Goal: Information Seeking & Learning: Learn about a topic

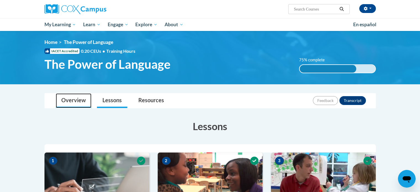
click at [84, 104] on link "Overview" at bounding box center [74, 100] width 36 height 15
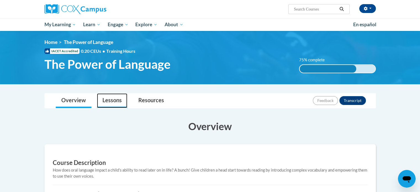
click at [114, 101] on link "Lessons" at bounding box center [112, 100] width 30 height 15
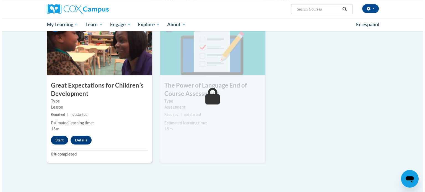
scroll to position [421, 0]
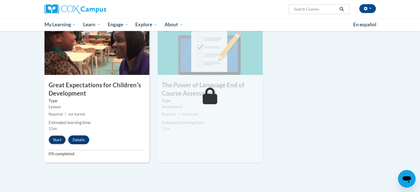
click at [55, 141] on button "Start" at bounding box center [57, 139] width 17 height 9
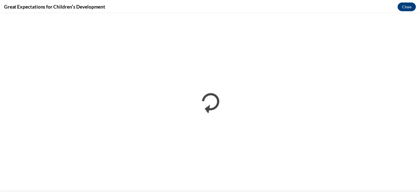
scroll to position [0, 0]
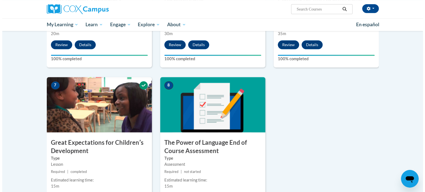
scroll to position [467, 0]
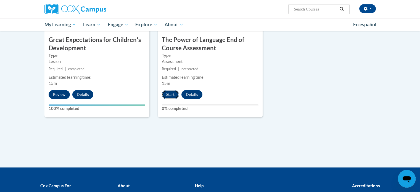
click at [171, 96] on button "Start" at bounding box center [170, 94] width 17 height 9
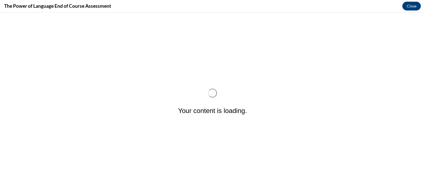
scroll to position [0, 0]
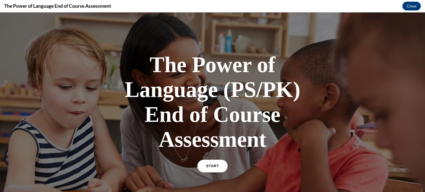
click at [207, 167] on span "START" at bounding box center [212, 166] width 13 height 4
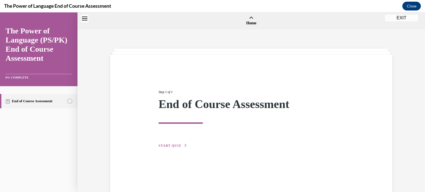
scroll to position [17, 0]
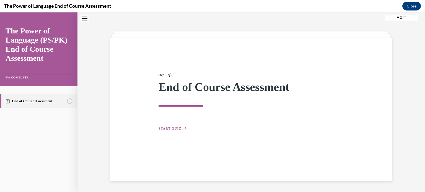
click at [179, 126] on button "START QUIZ" at bounding box center [172, 128] width 29 height 5
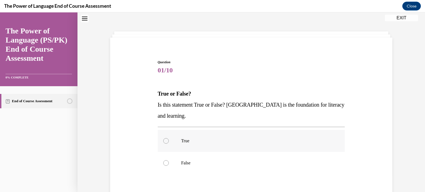
click at [163, 139] on div at bounding box center [166, 141] width 6 height 6
click at [163, 139] on input "True" at bounding box center [166, 141] width 6 height 6
radio input "true"
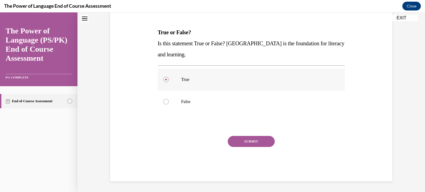
click at [235, 138] on button "SUBMIT" at bounding box center [251, 141] width 47 height 11
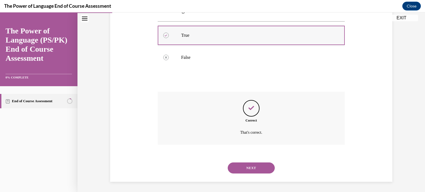
scroll to position [123, 0]
click at [251, 167] on button "NEXT" at bounding box center [251, 167] width 47 height 11
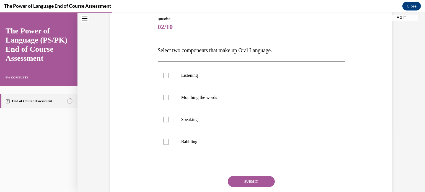
scroll to position [62, 0]
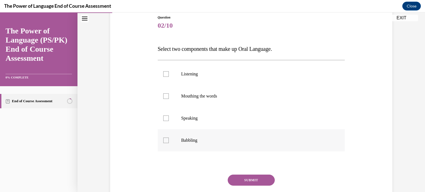
click at [168, 138] on label "Babbling" at bounding box center [251, 140] width 187 height 22
click at [168, 138] on input "Babbling" at bounding box center [166, 141] width 6 height 6
checkbox input "true"
click at [163, 117] on div at bounding box center [166, 119] width 6 height 6
click at [163, 117] on input "Speaking" at bounding box center [166, 119] width 6 height 6
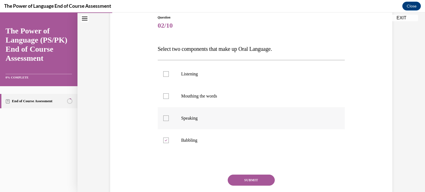
checkbox input "true"
click at [257, 176] on button "SUBMIT" at bounding box center [251, 180] width 47 height 11
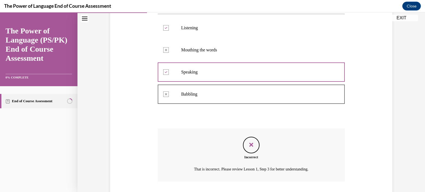
scroll to position [145, 0]
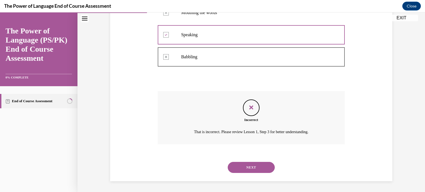
click at [243, 167] on button "NEXT" at bounding box center [251, 167] width 47 height 11
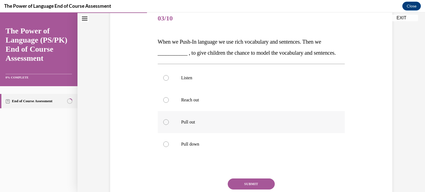
scroll to position [69, 0]
click at [164, 125] on div at bounding box center [166, 122] width 6 height 6
click at [164, 125] on input "Pull out" at bounding box center [166, 122] width 6 height 6
radio input "true"
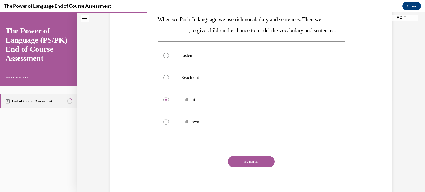
click at [249, 167] on button "SUBMIT" at bounding box center [251, 161] width 47 height 11
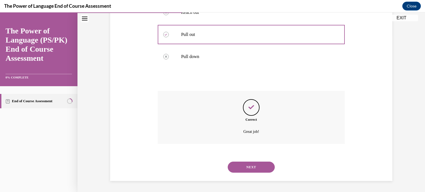
scroll to position [168, 0]
click at [248, 167] on button "NEXT" at bounding box center [251, 167] width 47 height 11
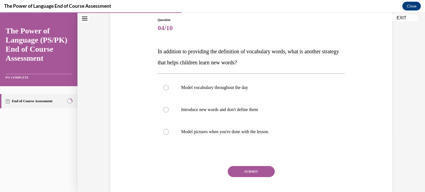
scroll to position [59, 0]
click at [215, 87] on p "Model vocabulary throughout the day" at bounding box center [256, 88] width 150 height 6
click at [169, 87] on input "Model vocabulary throughout the day" at bounding box center [166, 88] width 6 height 6
radio input "true"
click at [251, 170] on button "SUBMIT" at bounding box center [251, 171] width 47 height 11
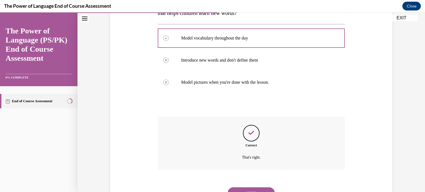
scroll to position [134, 0]
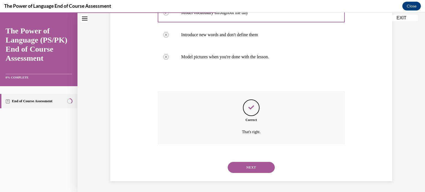
click at [251, 170] on button "NEXT" at bounding box center [251, 167] width 47 height 11
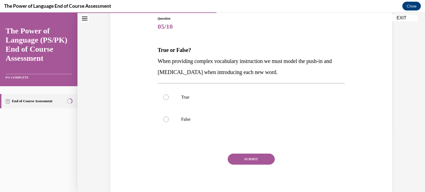
scroll to position [60, 0]
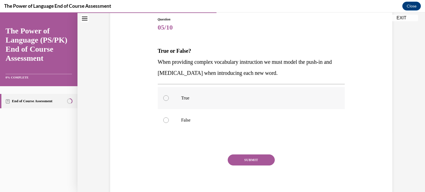
click at [193, 102] on label "True" at bounding box center [251, 98] width 187 height 22
click at [169, 101] on input "True" at bounding box center [166, 98] width 6 height 6
radio input "true"
click at [240, 158] on button "SUBMIT" at bounding box center [251, 160] width 47 height 11
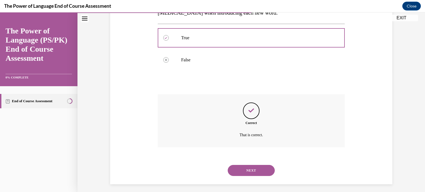
scroll to position [123, 0]
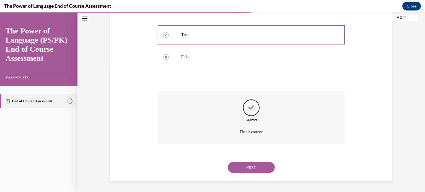
drag, startPoint x: 240, startPoint y: 158, endPoint x: 242, endPoint y: 163, distance: 5.9
click at [242, 163] on div "NEXT" at bounding box center [251, 167] width 187 height 22
click at [242, 163] on button "NEXT" at bounding box center [251, 167] width 47 height 11
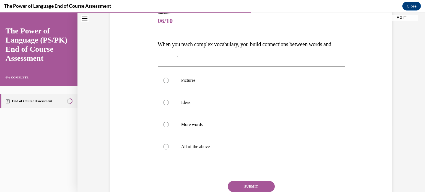
scroll to position [67, 0]
click at [158, 152] on label "All of the above" at bounding box center [251, 146] width 187 height 22
click at [163, 149] on input "All of the above" at bounding box center [166, 146] width 6 height 6
radio input "true"
click at [241, 185] on button "SUBMIT" at bounding box center [251, 185] width 47 height 11
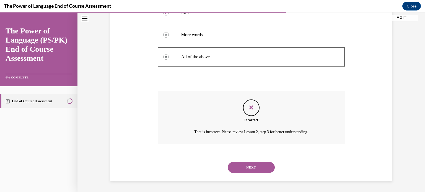
click at [259, 169] on button "NEXT" at bounding box center [251, 167] width 47 height 11
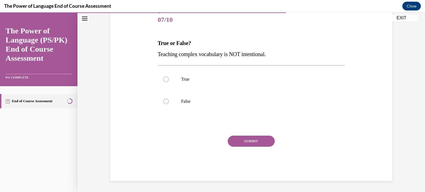
scroll to position [61, 0]
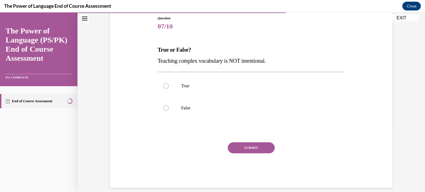
click at [417, 61] on div "Question 07/10 True or False? Teaching complex vocabulary is NOT intentional. T…" at bounding box center [250, 84] width 347 height 230
click at [163, 85] on div at bounding box center [166, 86] width 6 height 6
click at [163, 85] on input "True" at bounding box center [166, 86] width 6 height 6
radio input "true"
click at [231, 149] on button "SUBMIT" at bounding box center [251, 147] width 47 height 11
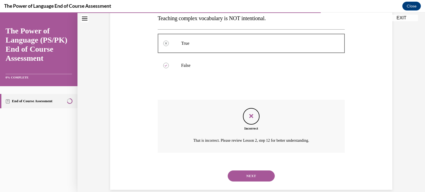
scroll to position [112, 0]
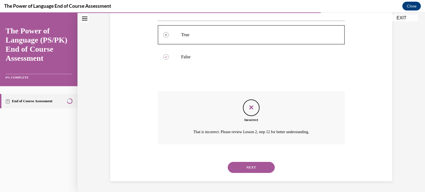
click at [232, 172] on button "NEXT" at bounding box center [251, 167] width 47 height 11
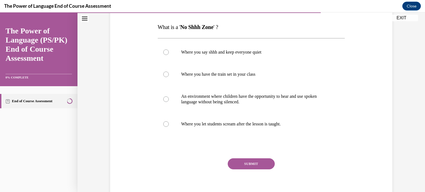
scroll to position [87, 0]
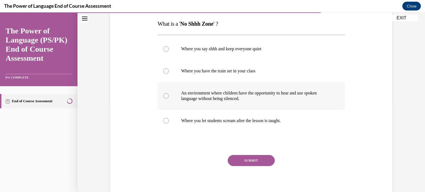
click at [161, 91] on label "An environment where children have the opportunity to hear and use spoken langu…" at bounding box center [251, 96] width 187 height 28
click at [163, 93] on input "An environment where children have the opportunity to hear and use spoken langu…" at bounding box center [166, 96] width 6 height 6
radio input "true"
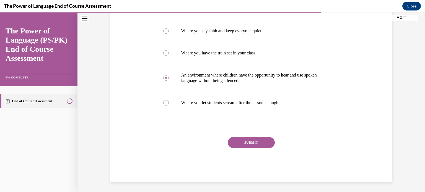
click at [264, 142] on button "SUBMIT" at bounding box center [251, 142] width 47 height 11
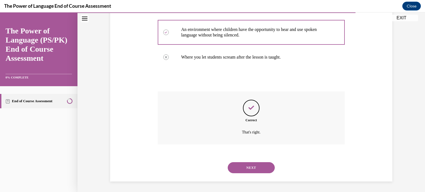
scroll to position [151, 0]
click at [262, 170] on button "NEXT" at bounding box center [251, 167] width 47 height 11
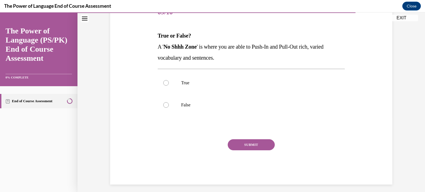
scroll to position [79, 0]
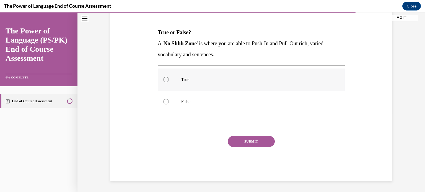
click at [161, 80] on label "True" at bounding box center [251, 80] width 187 height 22
click at [163, 80] on input "True" at bounding box center [166, 80] width 6 height 6
radio input "true"
click at [266, 145] on button "SUBMIT" at bounding box center [251, 141] width 47 height 11
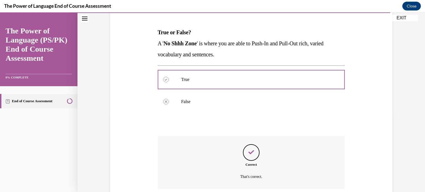
scroll to position [123, 0]
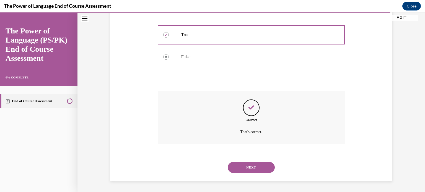
click at [262, 170] on button "NEXT" at bounding box center [251, 167] width 47 height 11
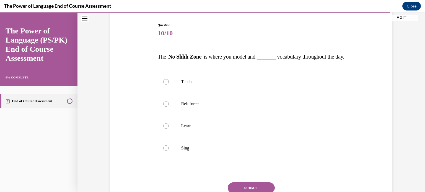
scroll to position [54, 0]
click at [163, 84] on div at bounding box center [166, 82] width 6 height 6
click at [163, 84] on input "Teach" at bounding box center [166, 82] width 6 height 6
radio input "true"
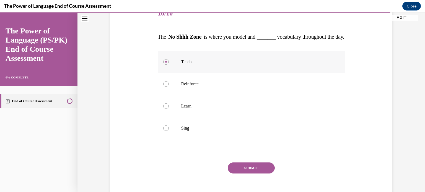
scroll to position [74, 0]
click at [260, 174] on button "SUBMIT" at bounding box center [251, 168] width 47 height 11
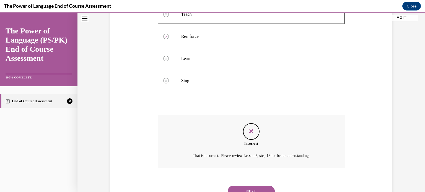
scroll to position [156, 0]
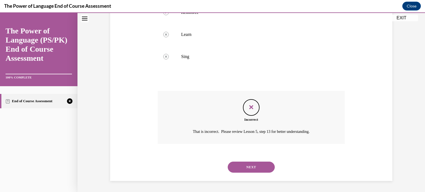
click at [262, 167] on button "NEXT" at bounding box center [251, 167] width 47 height 11
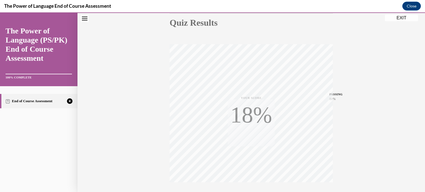
scroll to position [103, 0]
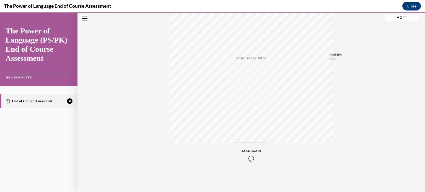
click at [249, 157] on icon "button" at bounding box center [251, 159] width 20 height 6
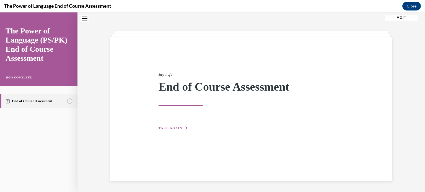
click at [177, 127] on span "TAKE AGAIN" at bounding box center [169, 128] width 23 height 4
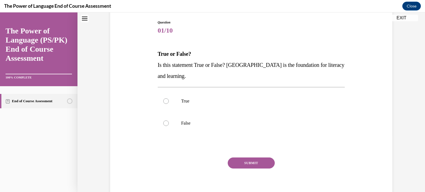
scroll to position [58, 0]
click at [165, 121] on div at bounding box center [166, 123] width 6 height 6
click at [165, 121] on input "False" at bounding box center [166, 123] width 6 height 6
radio input "true"
click at [263, 161] on button "SUBMIT" at bounding box center [251, 162] width 47 height 11
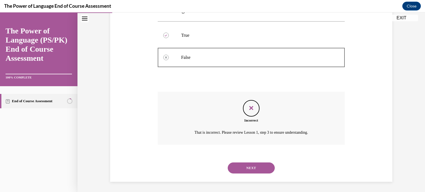
scroll to position [123, 0]
click at [262, 166] on button "NEXT" at bounding box center [251, 167] width 47 height 11
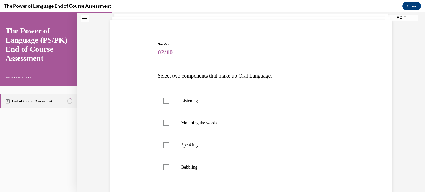
scroll to position [35, 0]
click at [176, 102] on label "Listening" at bounding box center [251, 101] width 187 height 22
click at [169, 102] on input "Listening" at bounding box center [166, 101] width 6 height 6
checkbox input "true"
click at [183, 150] on label "Speaking" at bounding box center [251, 145] width 187 height 22
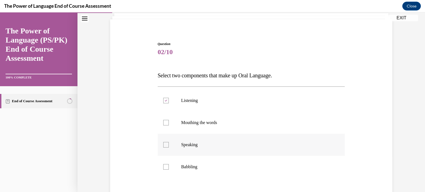
click at [169, 148] on input "Speaking" at bounding box center [166, 145] width 6 height 6
checkbox input "true"
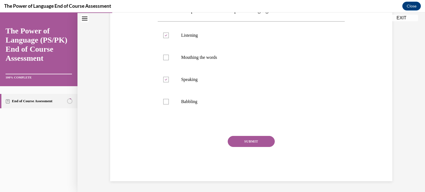
click at [239, 146] on button "SUBMIT" at bounding box center [251, 141] width 47 height 11
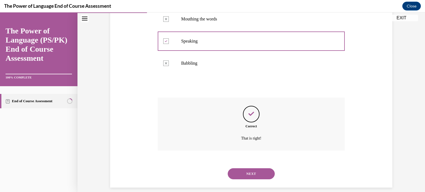
scroll to position [145, 0]
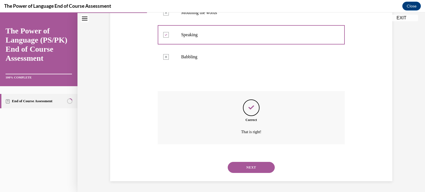
click at [243, 161] on div "NEXT" at bounding box center [251, 167] width 187 height 22
click at [243, 163] on button "NEXT" at bounding box center [251, 167] width 47 height 11
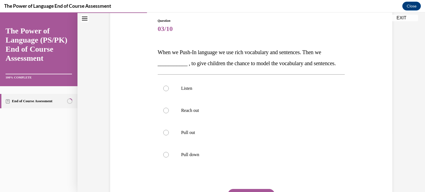
scroll to position [59, 0]
click at [215, 135] on p "Pull out" at bounding box center [256, 133] width 150 height 6
click at [169, 135] on input "Pull out" at bounding box center [166, 133] width 6 height 6
radio input "true"
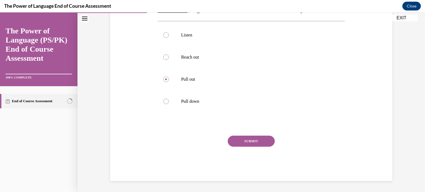
click at [248, 147] on div "SUBMIT" at bounding box center [251, 150] width 187 height 28
click at [248, 142] on button "SUBMIT" at bounding box center [251, 141] width 47 height 11
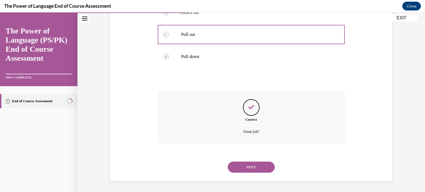
scroll to position [168, 0]
click at [252, 162] on button "NEXT" at bounding box center [251, 167] width 47 height 11
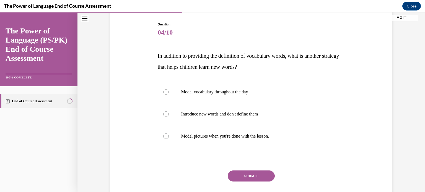
scroll to position [55, 0]
click at [237, 98] on label "Model vocabulary throughout the day" at bounding box center [251, 92] width 187 height 22
click at [169, 95] on input "Model vocabulary throughout the day" at bounding box center [166, 92] width 6 height 6
radio input "true"
click at [237, 174] on button "SUBMIT" at bounding box center [251, 175] width 47 height 11
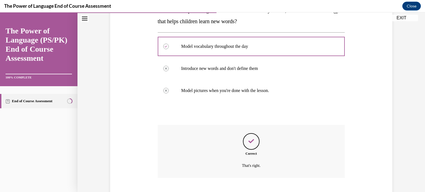
scroll to position [134, 0]
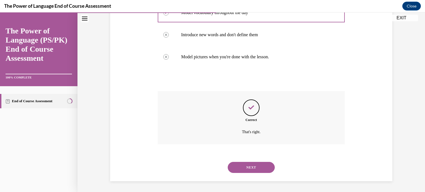
click at [238, 166] on button "NEXT" at bounding box center [251, 167] width 47 height 11
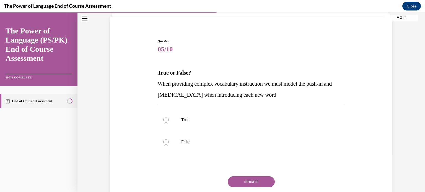
scroll to position [38, 0]
click at [211, 125] on label "True" at bounding box center [251, 120] width 187 height 22
click at [169, 122] on input "True" at bounding box center [166, 120] width 6 height 6
radio input "true"
click at [253, 182] on button "SUBMIT" at bounding box center [251, 181] width 47 height 11
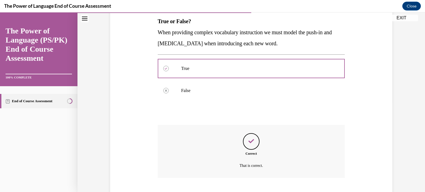
scroll to position [123, 0]
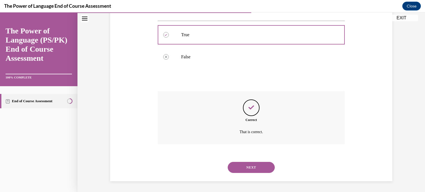
click at [248, 165] on button "NEXT" at bounding box center [251, 167] width 47 height 11
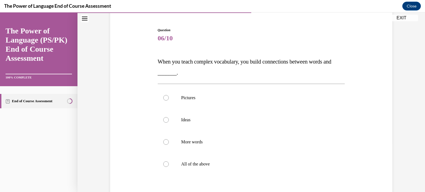
scroll to position [51, 0]
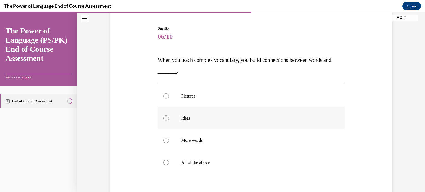
click at [224, 122] on label "Ideas" at bounding box center [251, 118] width 187 height 22
click at [169, 121] on input "Ideas" at bounding box center [166, 119] width 6 height 6
radio input "true"
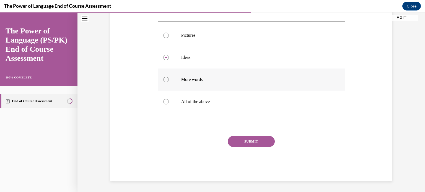
click at [236, 140] on button "SUBMIT" at bounding box center [251, 141] width 47 height 11
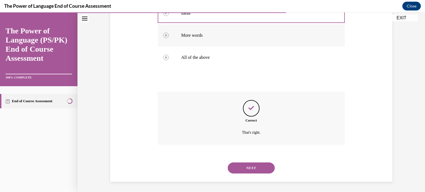
scroll to position [156, 0]
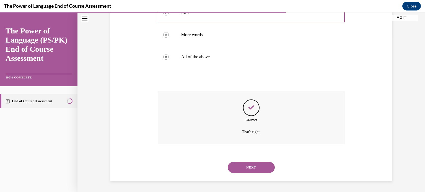
click at [249, 169] on button "NEXT" at bounding box center [251, 167] width 47 height 11
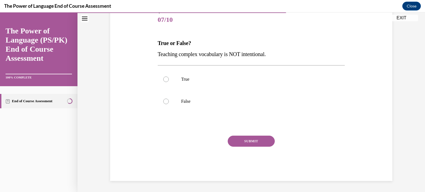
scroll to position [61, 0]
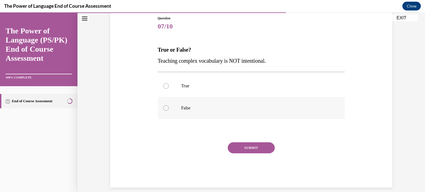
click at [203, 108] on p "False" at bounding box center [256, 108] width 150 height 6
click at [169, 108] on input "False" at bounding box center [166, 108] width 6 height 6
radio input "true"
click at [238, 143] on button "SUBMIT" at bounding box center [251, 147] width 47 height 11
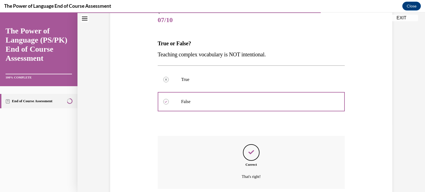
scroll to position [112, 0]
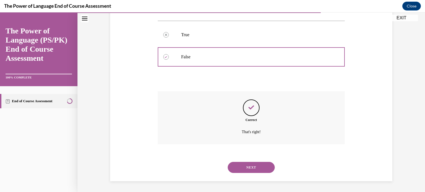
click at [245, 166] on button "NEXT" at bounding box center [251, 167] width 47 height 11
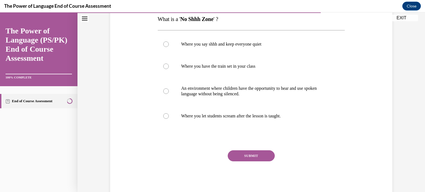
scroll to position [93, 0]
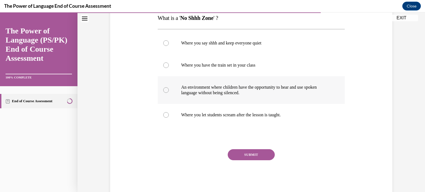
click at [232, 88] on p "An environment where children have the opportunity to hear and use spoken langu…" at bounding box center [256, 90] width 150 height 11
click at [169, 88] on input "An environment where children have the opportunity to hear and use spoken langu…" at bounding box center [166, 90] width 6 height 6
radio input "true"
click at [247, 156] on button "SUBMIT" at bounding box center [251, 154] width 47 height 11
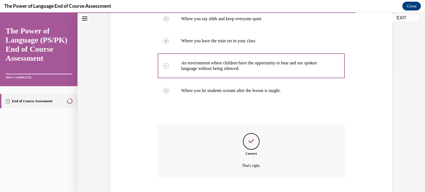
scroll to position [151, 0]
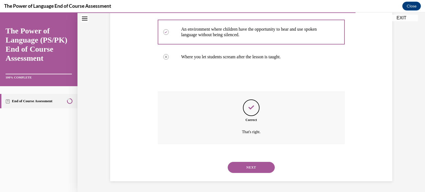
click at [247, 166] on button "NEXT" at bounding box center [251, 167] width 47 height 11
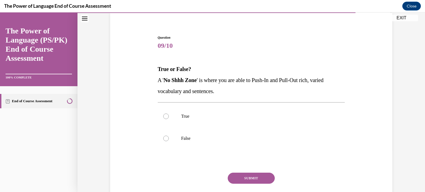
scroll to position [42, 0]
click at [230, 141] on p "False" at bounding box center [256, 138] width 150 height 6
click at [169, 141] on input "False" at bounding box center [166, 138] width 6 height 6
radio input "true"
click at [254, 177] on button "SUBMIT" at bounding box center [251, 178] width 47 height 11
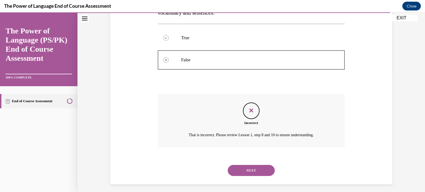
scroll to position [123, 0]
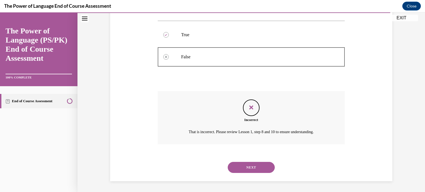
click at [254, 167] on button "NEXT" at bounding box center [251, 167] width 47 height 11
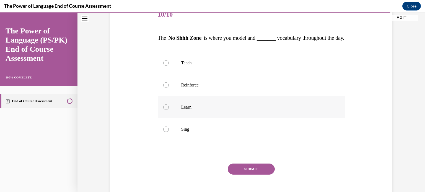
scroll to position [74, 0]
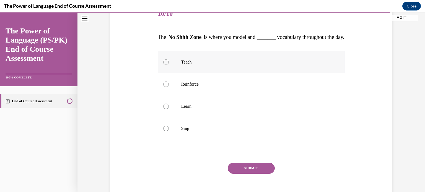
click at [206, 73] on label "Teach" at bounding box center [251, 62] width 187 height 22
click at [169, 65] on input "Teach" at bounding box center [166, 62] width 6 height 6
radio input "true"
click at [242, 174] on button "SUBMIT" at bounding box center [251, 168] width 47 height 11
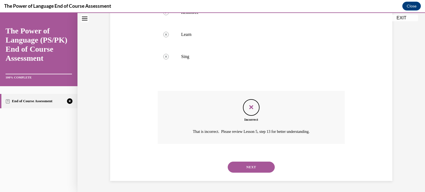
scroll to position [148, 0]
click at [245, 173] on button "NEXT" at bounding box center [251, 167] width 47 height 11
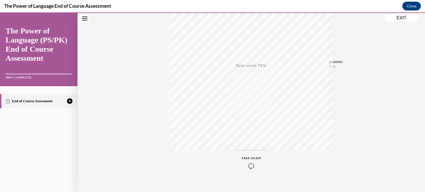
scroll to position [103, 0]
click at [251, 155] on div "TAKE AGAIN" at bounding box center [251, 155] width 20 height 13
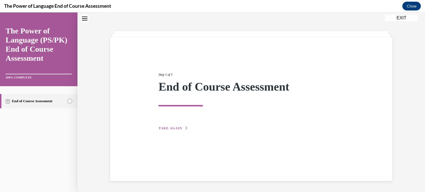
scroll to position [17, 0]
click at [169, 129] on span "TAKE AGAIN" at bounding box center [169, 128] width 23 height 4
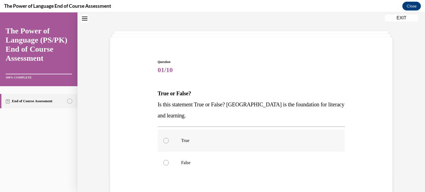
click at [165, 143] on label "True" at bounding box center [251, 141] width 187 height 22
click at [165, 143] on input "True" at bounding box center [166, 141] width 6 height 6
radio input "true"
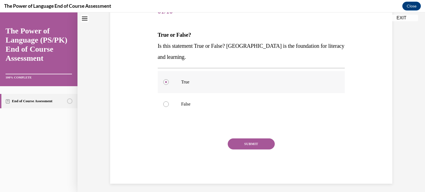
scroll to position [76, 0]
click at [236, 141] on button "SUBMIT" at bounding box center [251, 143] width 47 height 11
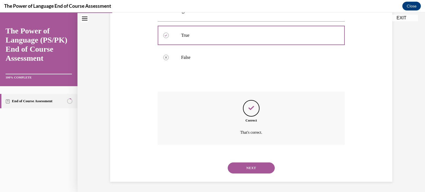
scroll to position [123, 0]
click at [252, 163] on button "NEXT" at bounding box center [251, 167] width 47 height 11
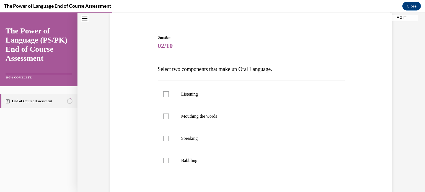
scroll to position [42, 0]
click at [221, 98] on label "Listening" at bounding box center [251, 94] width 187 height 22
click at [169, 97] on input "Listening" at bounding box center [166, 94] width 6 height 6
checkbox input "true"
click at [212, 134] on label "Speaking" at bounding box center [251, 138] width 187 height 22
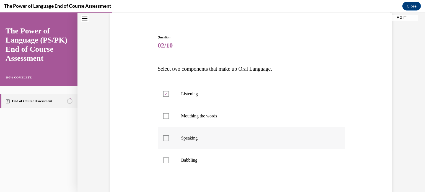
click at [169, 135] on input "Speaking" at bounding box center [166, 138] width 6 height 6
checkbox input "true"
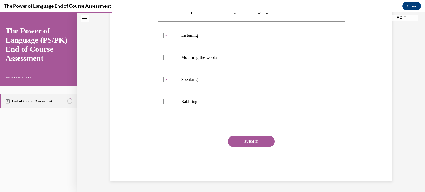
click at [243, 142] on button "SUBMIT" at bounding box center [251, 141] width 47 height 11
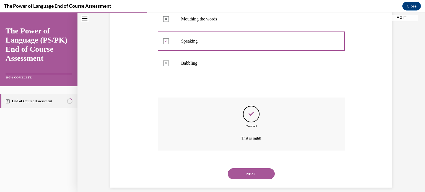
scroll to position [145, 0]
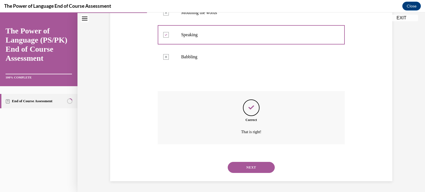
click at [247, 162] on button "NEXT" at bounding box center [251, 167] width 47 height 11
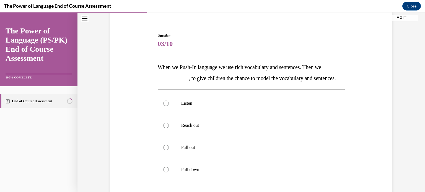
scroll to position [44, 0]
click at [227, 150] on p "Pull out" at bounding box center [256, 148] width 150 height 6
click at [169, 150] on input "Pull out" at bounding box center [166, 148] width 6 height 6
radio input "true"
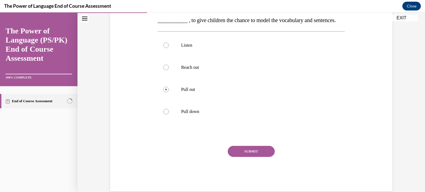
click at [234, 157] on button "SUBMIT" at bounding box center [251, 151] width 47 height 11
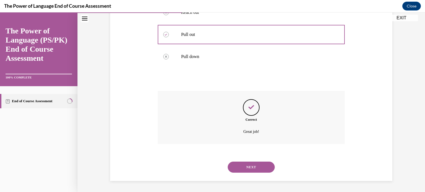
scroll to position [168, 0]
click at [236, 166] on button "NEXT" at bounding box center [251, 167] width 47 height 11
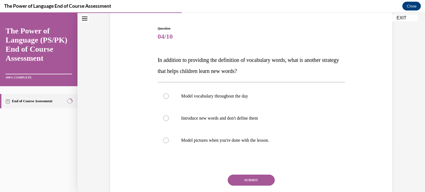
scroll to position [52, 0]
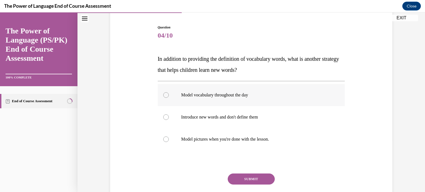
click at [224, 93] on p "Model vocabulary throughout the day" at bounding box center [256, 95] width 150 height 6
click at [169, 93] on input "Model vocabulary throughout the day" at bounding box center [166, 95] width 6 height 6
radio input "true"
click at [259, 182] on button "SUBMIT" at bounding box center [251, 179] width 47 height 11
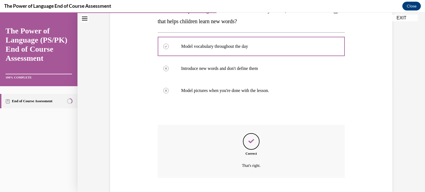
scroll to position [134, 0]
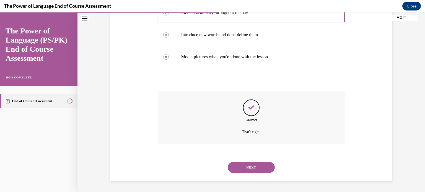
click at [257, 171] on button "NEXT" at bounding box center [251, 167] width 47 height 11
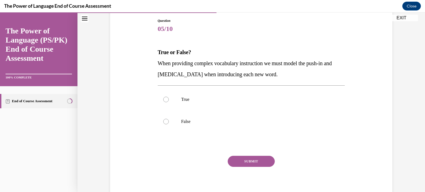
scroll to position [59, 0]
click at [166, 96] on label "True" at bounding box center [251, 99] width 187 height 22
click at [166, 97] on input "True" at bounding box center [166, 100] width 6 height 6
radio input "true"
click at [242, 159] on button "SUBMIT" at bounding box center [251, 161] width 47 height 11
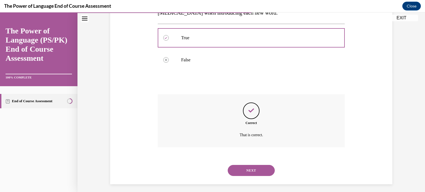
scroll to position [123, 0]
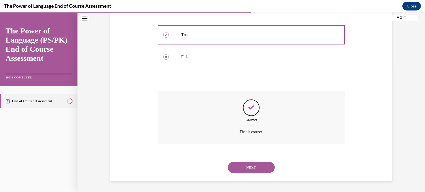
click at [244, 167] on button "NEXT" at bounding box center [251, 167] width 47 height 11
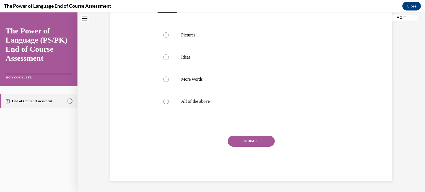
scroll to position [0, 0]
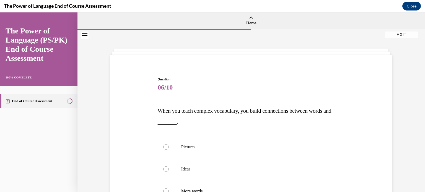
click at [244, 167] on p "Ideas" at bounding box center [256, 169] width 150 height 6
click at [169, 167] on input "Ideas" at bounding box center [166, 169] width 6 height 6
radio input "true"
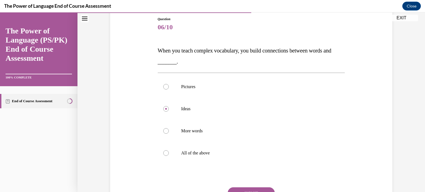
scroll to position [61, 0]
click at [248, 187] on button "SUBMIT" at bounding box center [251, 192] width 47 height 11
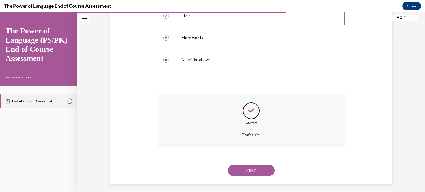
scroll to position [156, 0]
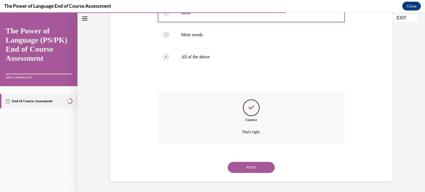
click at [247, 169] on button "NEXT" at bounding box center [251, 167] width 47 height 11
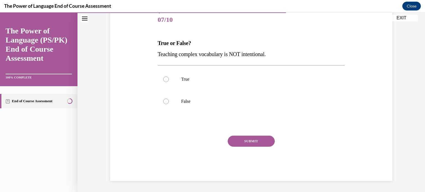
scroll to position [61, 0]
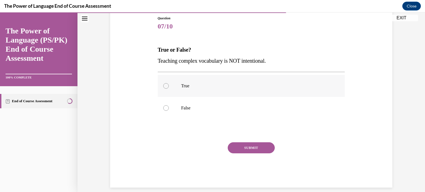
click at [182, 85] on p "True" at bounding box center [256, 86] width 150 height 6
click at [169, 85] on input "True" at bounding box center [166, 86] width 6 height 6
radio input "true"
click at [208, 108] on p "False" at bounding box center [256, 108] width 150 height 6
click at [169, 108] on input "False" at bounding box center [166, 108] width 6 height 6
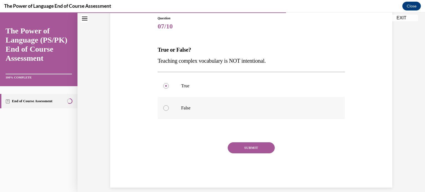
radio input "true"
click at [205, 85] on p "True" at bounding box center [256, 86] width 150 height 6
click at [169, 85] on input "True" at bounding box center [166, 86] width 6 height 6
radio input "true"
click at [242, 142] on button "SUBMIT" at bounding box center [251, 147] width 47 height 11
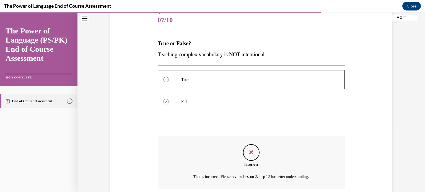
scroll to position [112, 0]
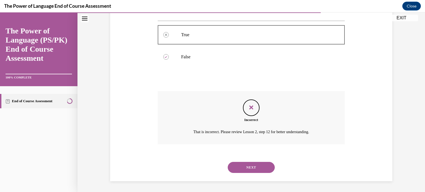
click at [250, 171] on button "NEXT" at bounding box center [251, 167] width 47 height 11
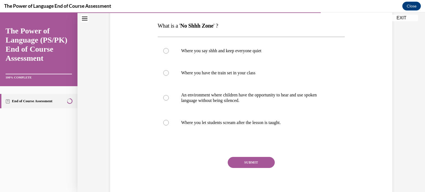
scroll to position [86, 0]
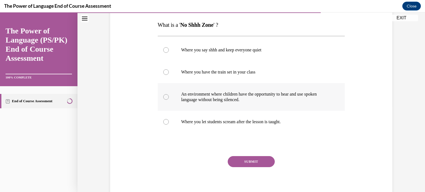
click at [252, 103] on label "An environment where children have the opportunity to hear and use spoken langu…" at bounding box center [251, 97] width 187 height 28
click at [169, 100] on input "An environment where children have the opportunity to hear and use spoken langu…" at bounding box center [166, 97] width 6 height 6
radio input "true"
click at [251, 163] on button "SUBMIT" at bounding box center [251, 161] width 47 height 11
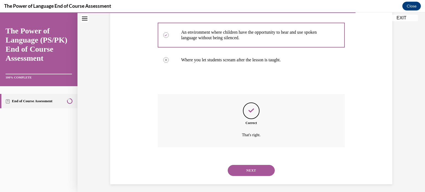
scroll to position [151, 0]
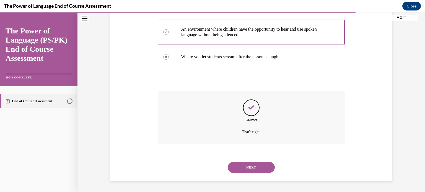
click at [251, 166] on button "NEXT" at bounding box center [251, 167] width 47 height 11
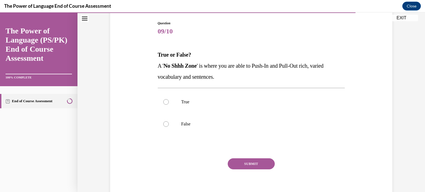
scroll to position [56, 0]
click at [223, 101] on p "True" at bounding box center [256, 102] width 150 height 6
click at [169, 101] on input "True" at bounding box center [166, 102] width 6 height 6
radio input "true"
click at [246, 159] on button "SUBMIT" at bounding box center [251, 163] width 47 height 11
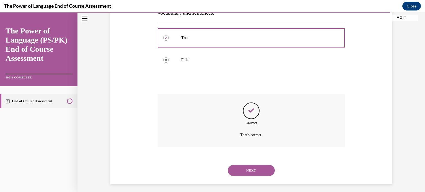
scroll to position [123, 0]
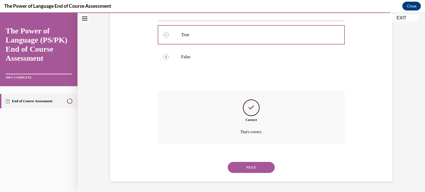
click at [247, 163] on button "NEXT" at bounding box center [251, 167] width 47 height 11
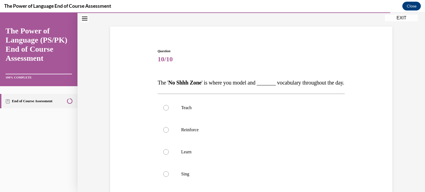
scroll to position [30, 0]
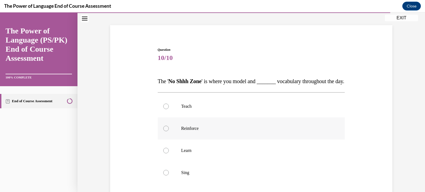
click at [237, 140] on label "Reinforce" at bounding box center [251, 128] width 187 height 22
click at [169, 131] on input "Reinforce" at bounding box center [166, 129] width 6 height 6
radio input "true"
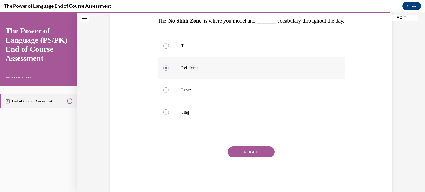
scroll to position [91, 0]
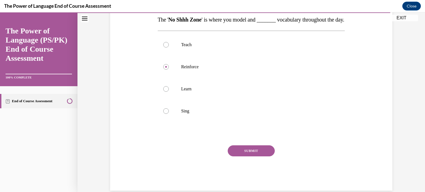
click at [241, 156] on button "SUBMIT" at bounding box center [251, 150] width 47 height 11
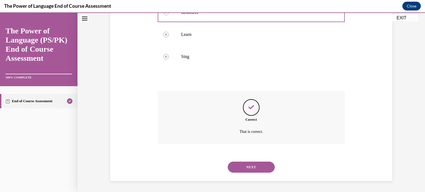
scroll to position [156, 0]
click at [241, 164] on button "NEXT" at bounding box center [251, 167] width 47 height 11
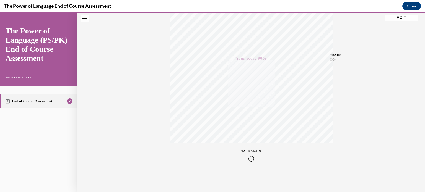
scroll to position [103, 0]
click at [397, 17] on button "EXIT" at bounding box center [401, 18] width 33 height 7
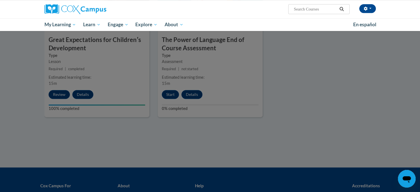
click at [326, 68] on div at bounding box center [210, 96] width 420 height 192
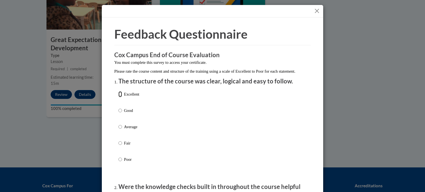
click at [119, 97] on input "Excellent" at bounding box center [120, 94] width 4 height 6
radio input "true"
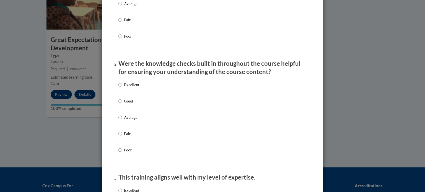
scroll to position [125, 0]
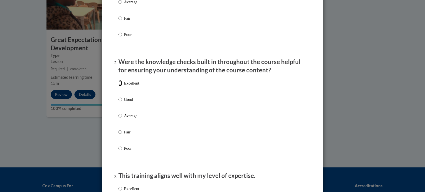
click at [118, 86] on input "Excellent" at bounding box center [120, 83] width 4 height 6
radio input "true"
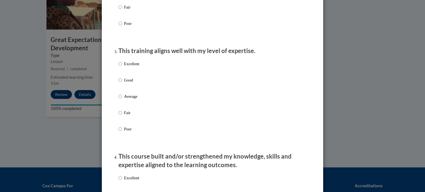
scroll to position [250, 0]
click at [118, 66] on input "Excellent" at bounding box center [120, 63] width 4 height 6
radio input "true"
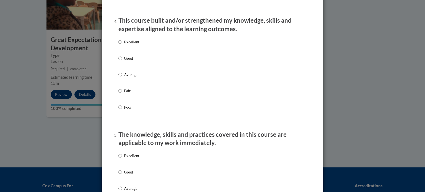
scroll to position [387, 0]
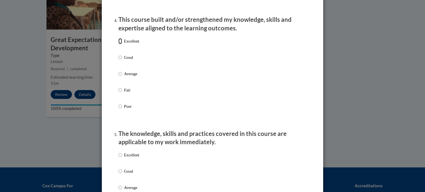
click at [118, 44] on input "Excellent" at bounding box center [120, 41] width 4 height 6
radio input "true"
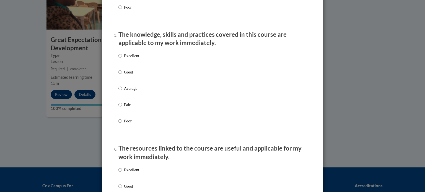
scroll to position [491, 0]
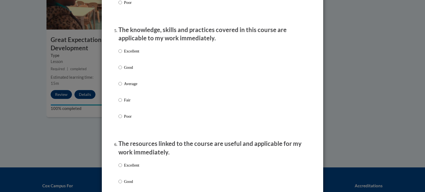
click at [118, 53] on div "Excellent Good Average Fair Poor" at bounding box center [128, 88] width 21 height 86
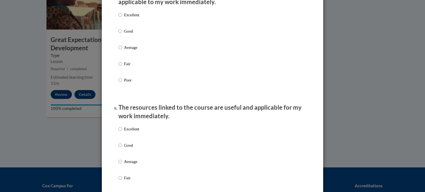
scroll to position [527, 0]
click at [119, 18] on input "Excellent" at bounding box center [120, 15] width 4 height 6
radio input "true"
click at [118, 132] on input "Excellent" at bounding box center [120, 129] width 4 height 6
radio input "true"
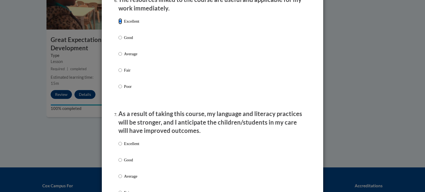
scroll to position [636, 0]
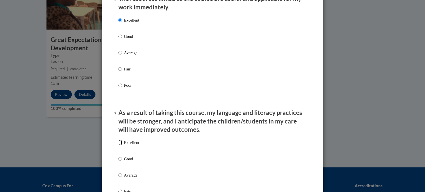
click at [118, 146] on input "Excellent" at bounding box center [120, 143] width 4 height 6
radio input "true"
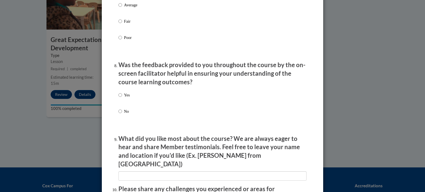
scroll to position [806, 0]
click at [119, 98] on input "Yes" at bounding box center [120, 95] width 4 height 6
radio input "true"
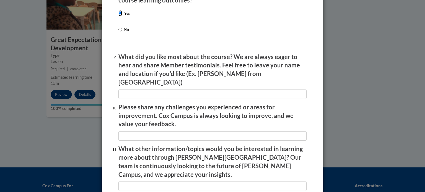
scroll to position [889, 0]
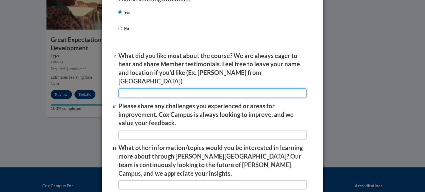
click at [151, 93] on input "textbox" at bounding box center [212, 92] width 188 height 9
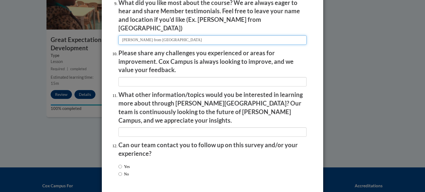
scroll to position [959, 0]
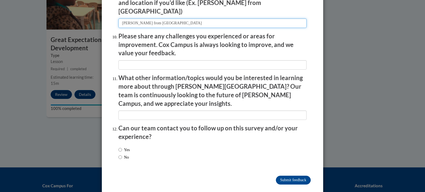
type input "Andrea from Loganville"
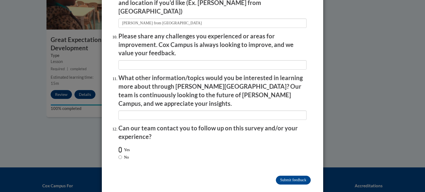
click at [118, 147] on input "Yes" at bounding box center [120, 150] width 4 height 6
radio input "true"
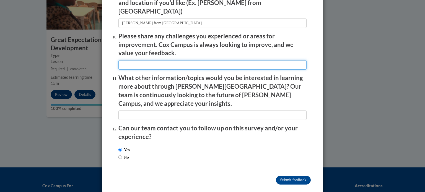
click at [142, 62] on input "textbox" at bounding box center [212, 64] width 188 height 9
type input "everything was good to understand"
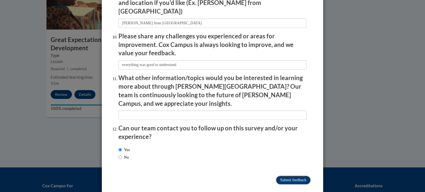
click at [294, 176] on input "Submit feedback" at bounding box center [293, 180] width 35 height 9
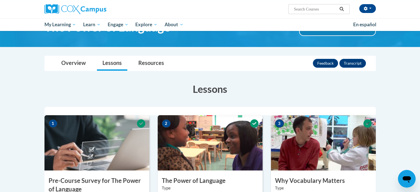
scroll to position [0, 0]
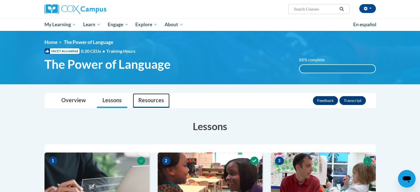
click at [140, 99] on link "Resources" at bounding box center [151, 100] width 37 height 15
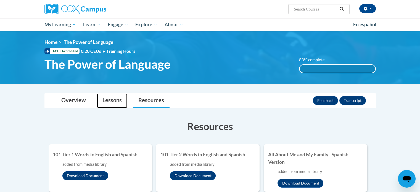
click at [101, 99] on link "Lessons" at bounding box center [112, 100] width 30 height 15
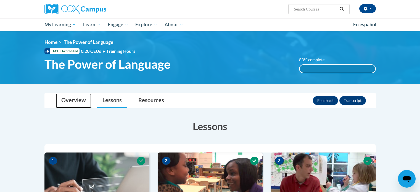
click at [87, 100] on link "Overview" at bounding box center [74, 100] width 36 height 15
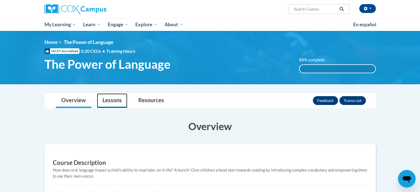
click at [116, 101] on link "Lessons" at bounding box center [112, 100] width 30 height 15
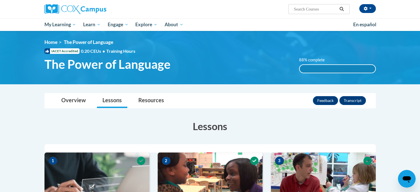
click at [315, 68] on div "88% complete" at bounding box center [338, 69] width 76 height 8
click at [315, 55] on div "<en>Home</en><fr>Accueil</fr><de>Zuhause</de><it>Casa</it><es>Casa</es><pt>Casa…" at bounding box center [210, 57] width 348 height 37
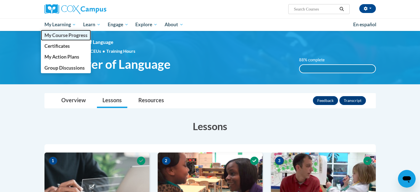
click at [63, 32] on span "My Course Progress" at bounding box center [65, 35] width 43 height 6
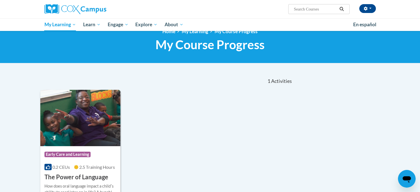
scroll to position [3, 0]
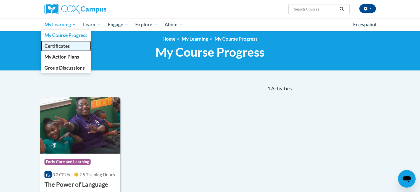
click at [60, 46] on span "Certificates" at bounding box center [56, 46] width 25 height 6
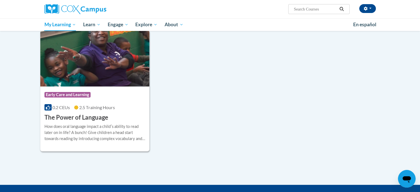
scroll to position [128, 0]
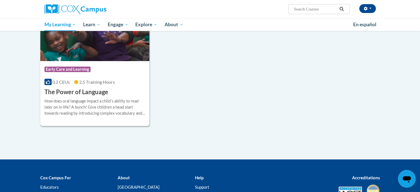
click at [118, 107] on div "How does oral language impact a childʹs ability to read later on in life? A bun…" at bounding box center [95, 107] width 101 height 18
